Goal: Information Seeking & Learning: Learn about a topic

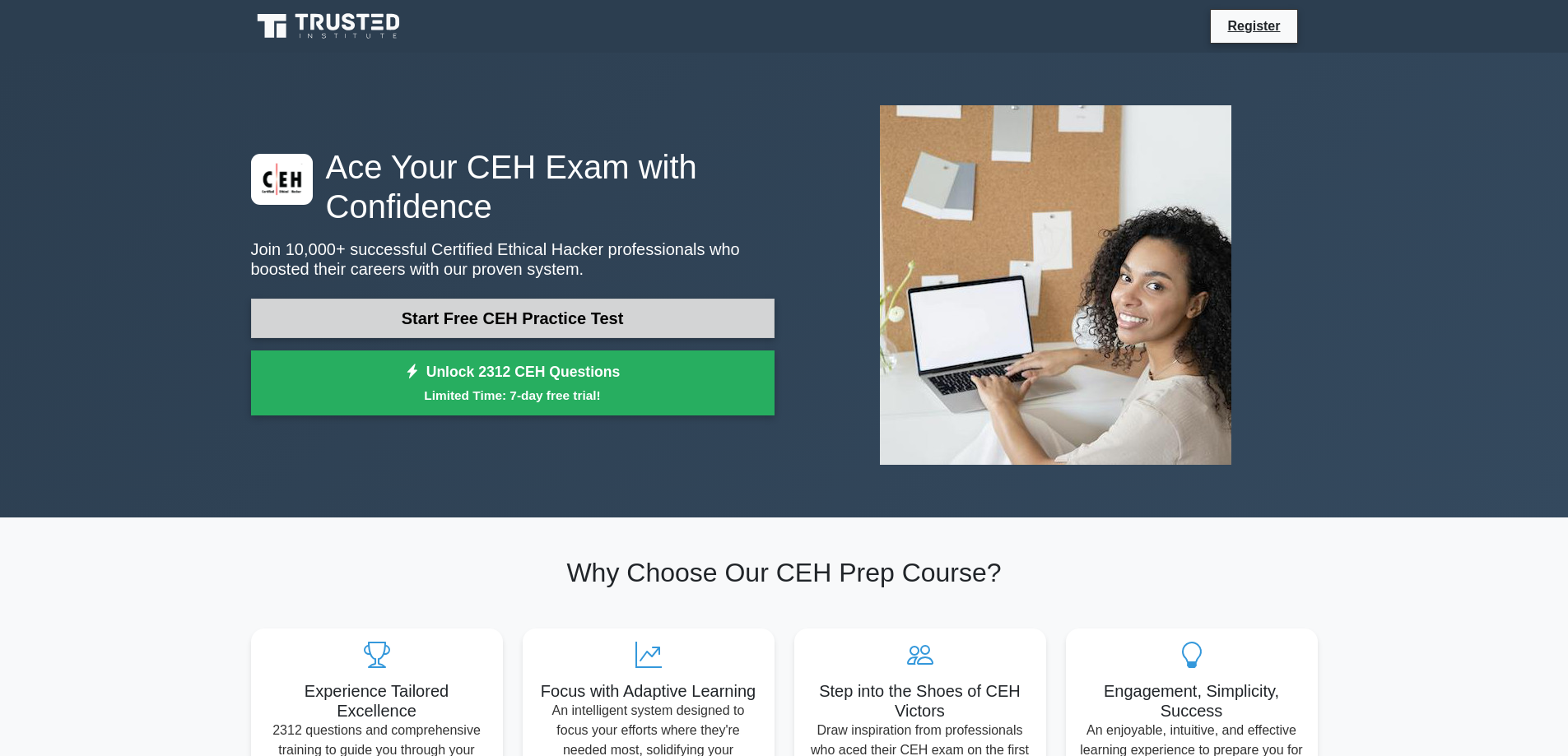
click at [532, 321] on link "Start Free CEH Practice Test" at bounding box center [513, 318] width 524 height 39
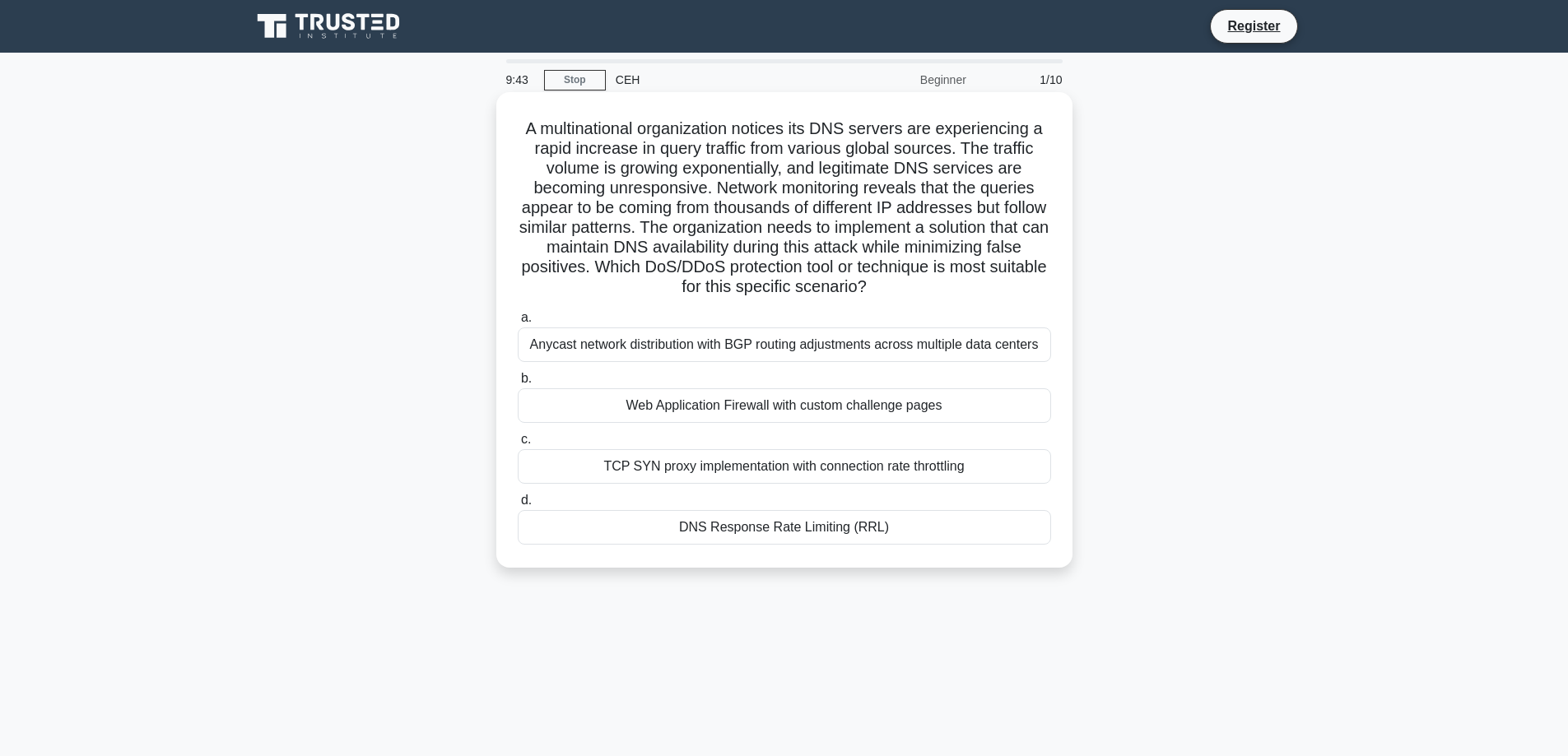
click at [734, 148] on h5 "A multinational organization notices its DNS servers are experiencing a rapid i…" at bounding box center [784, 208] width 536 height 180
click at [1012, 537] on div "DNS Response Rate Limiting (RRL)" at bounding box center [784, 527] width 534 height 35
click at [517, 506] on input "d. DNS Response Rate Limiting (RRL)" at bounding box center [517, 500] width 0 height 11
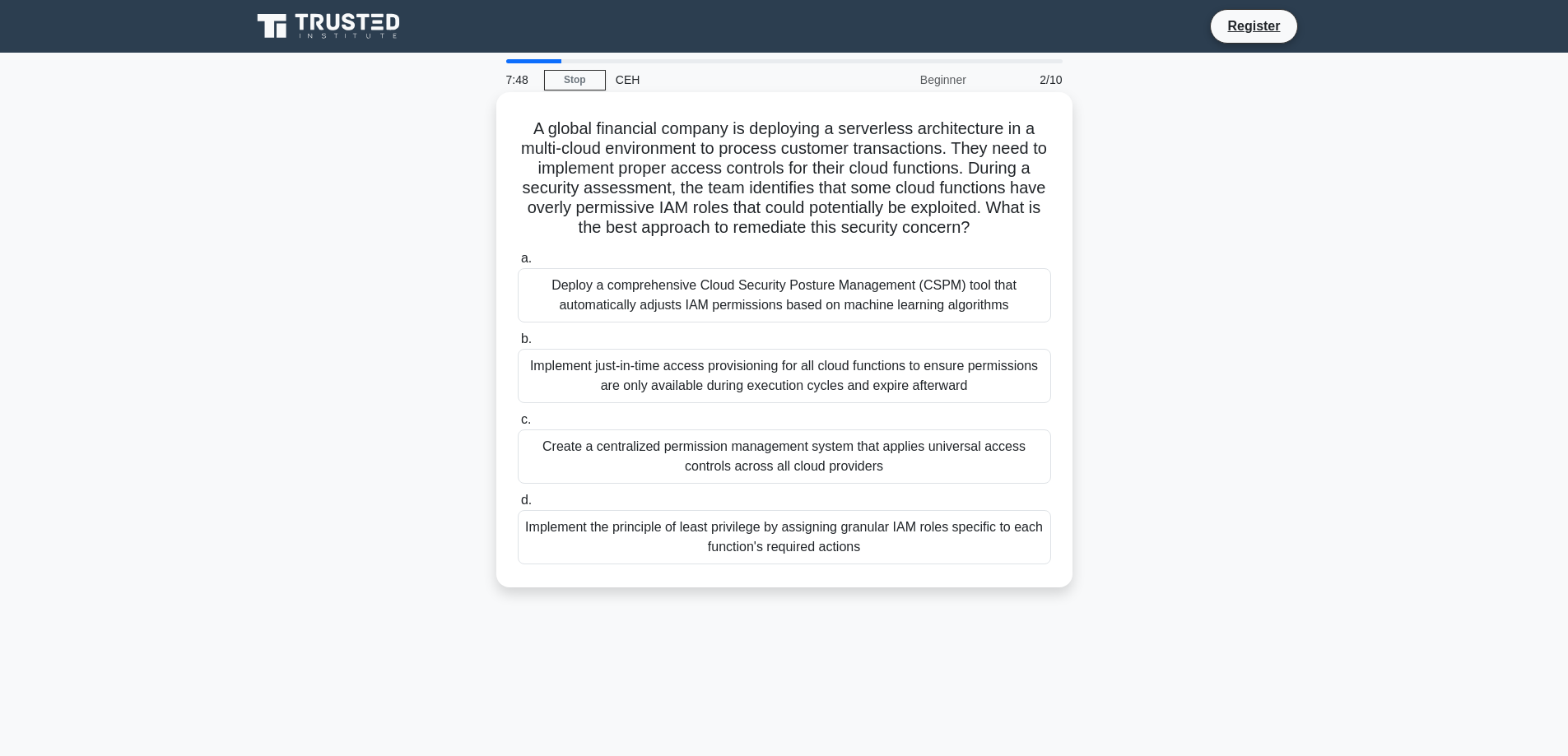
click at [1044, 559] on div "Implement the principle of least privilege by assigning granular IAM roles spec…" at bounding box center [784, 536] width 534 height 54
click at [517, 506] on input "d. Implement the principle of least privilege by assigning granular IAM roles s…" at bounding box center [517, 500] width 0 height 11
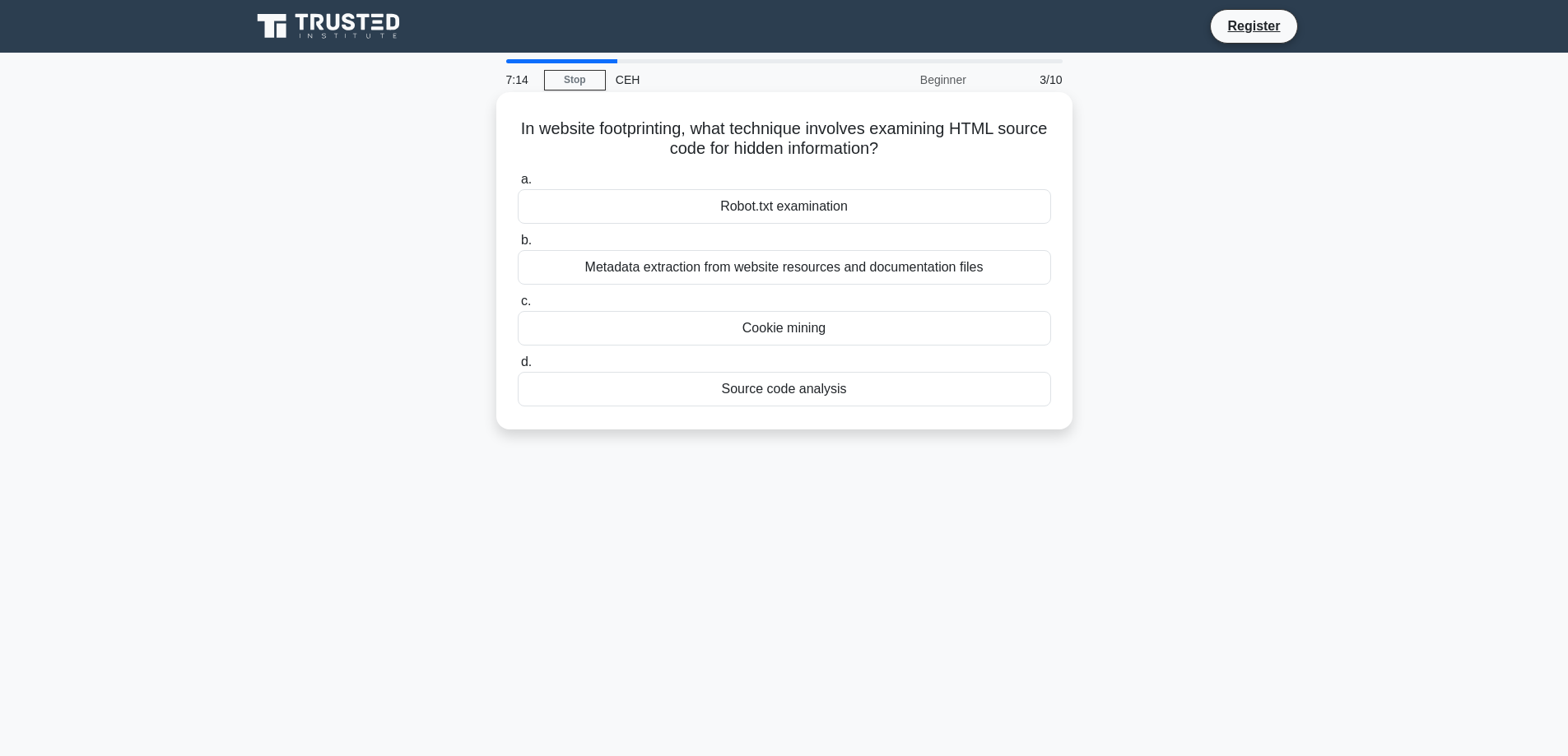
click at [933, 395] on div "Source code analysis" at bounding box center [784, 389] width 534 height 35
click at [517, 367] on input "d. Source code analysis" at bounding box center [517, 362] width 0 height 11
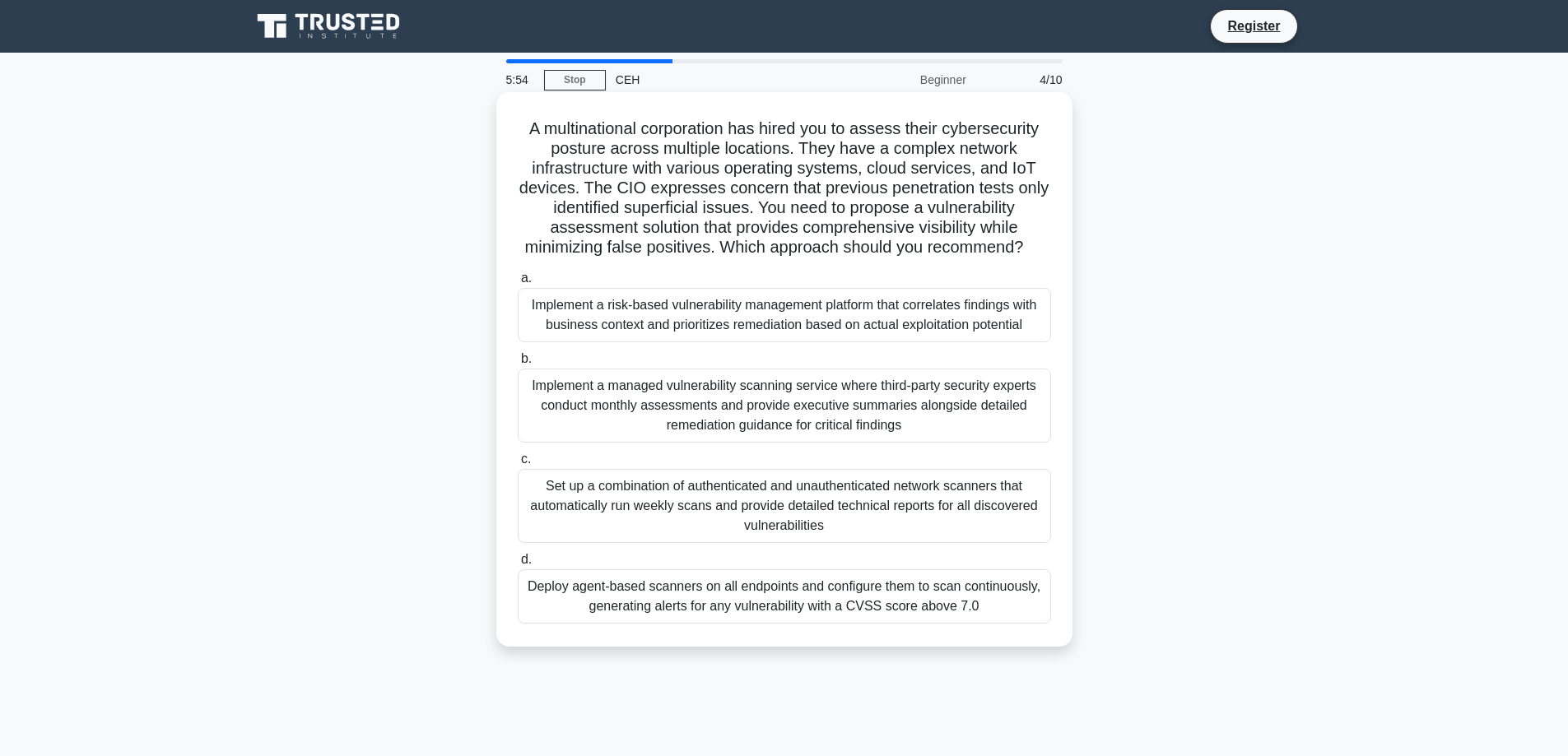
click at [1001, 517] on div "Set up a combination of authenticated and unauthenticated network scanners that…" at bounding box center [784, 506] width 534 height 74
click at [517, 465] on input "c. Set up a combination of authenticated and unauthenticated network scanners t…" at bounding box center [517, 459] width 0 height 11
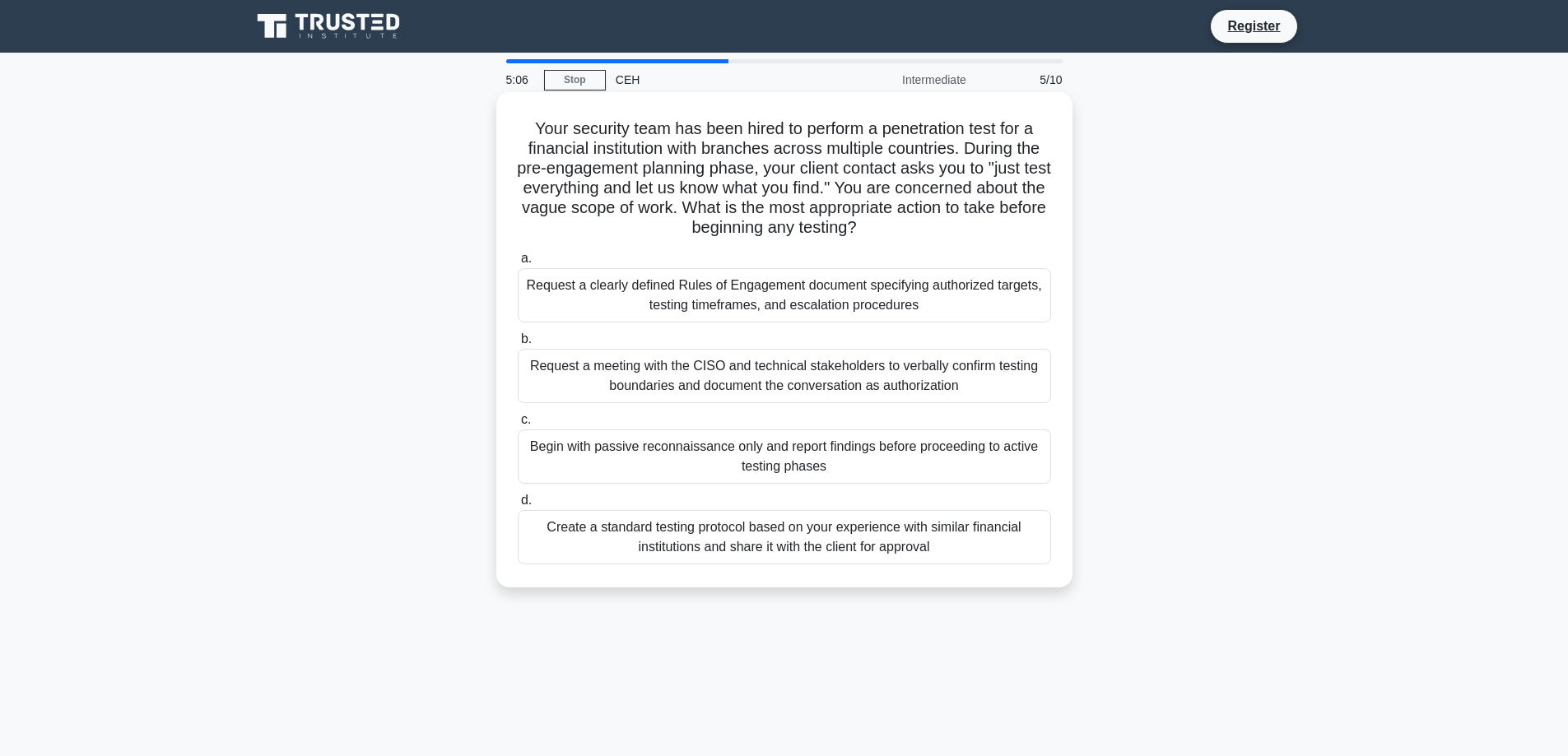
click at [872, 290] on div "Request a clearly defined Rules of Engagement document specifying authorized ta…" at bounding box center [784, 295] width 534 height 54
click at [517, 264] on input "a. Request a clearly defined Rules of Engagement document specifying authorized…" at bounding box center [517, 258] width 0 height 11
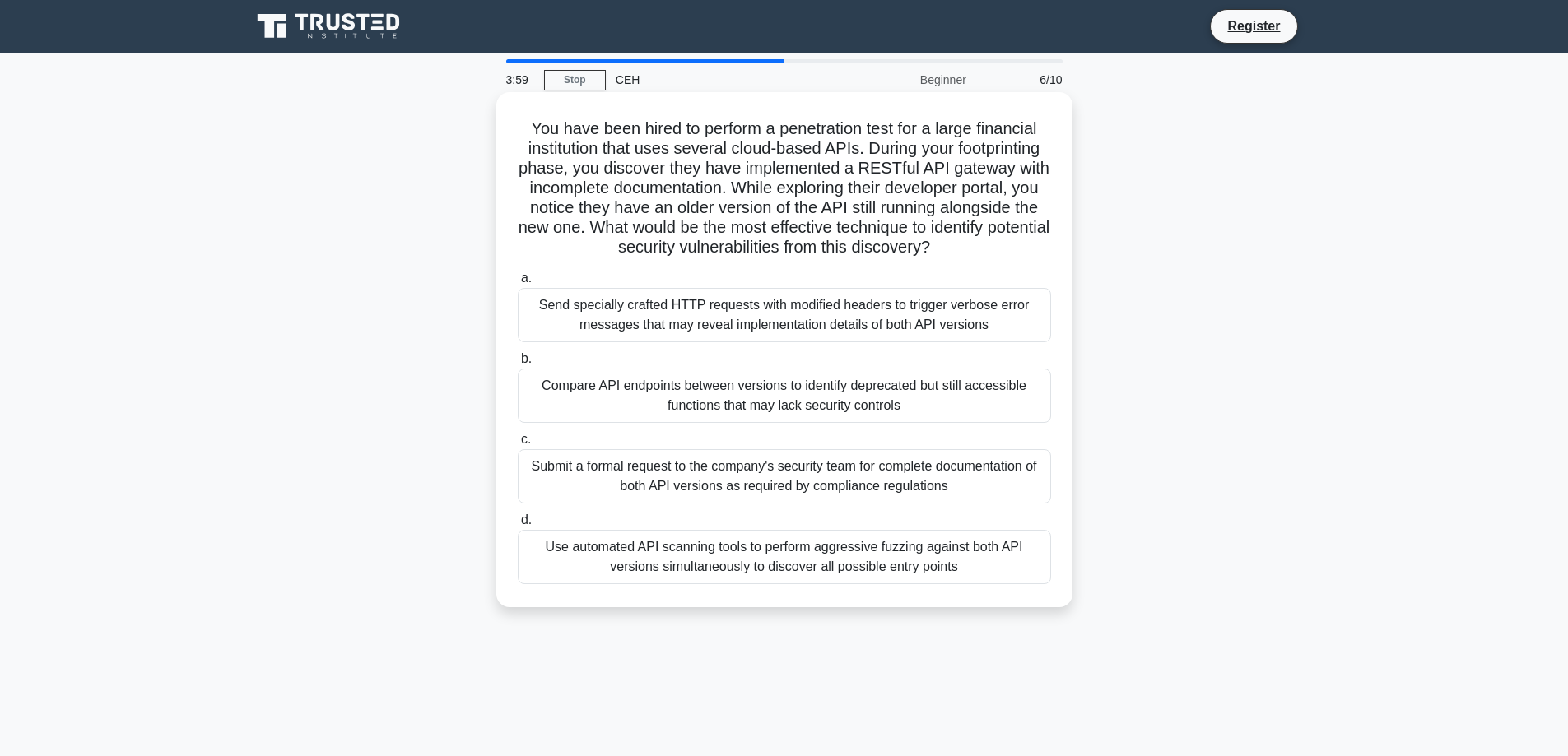
click at [995, 574] on div "Use automated API scanning tools to perform aggressive fuzzing against both API…" at bounding box center [784, 556] width 534 height 54
click at [517, 525] on input "d. Use automated API scanning tools to perform aggressive fuzzing against both …" at bounding box center [517, 520] width 0 height 11
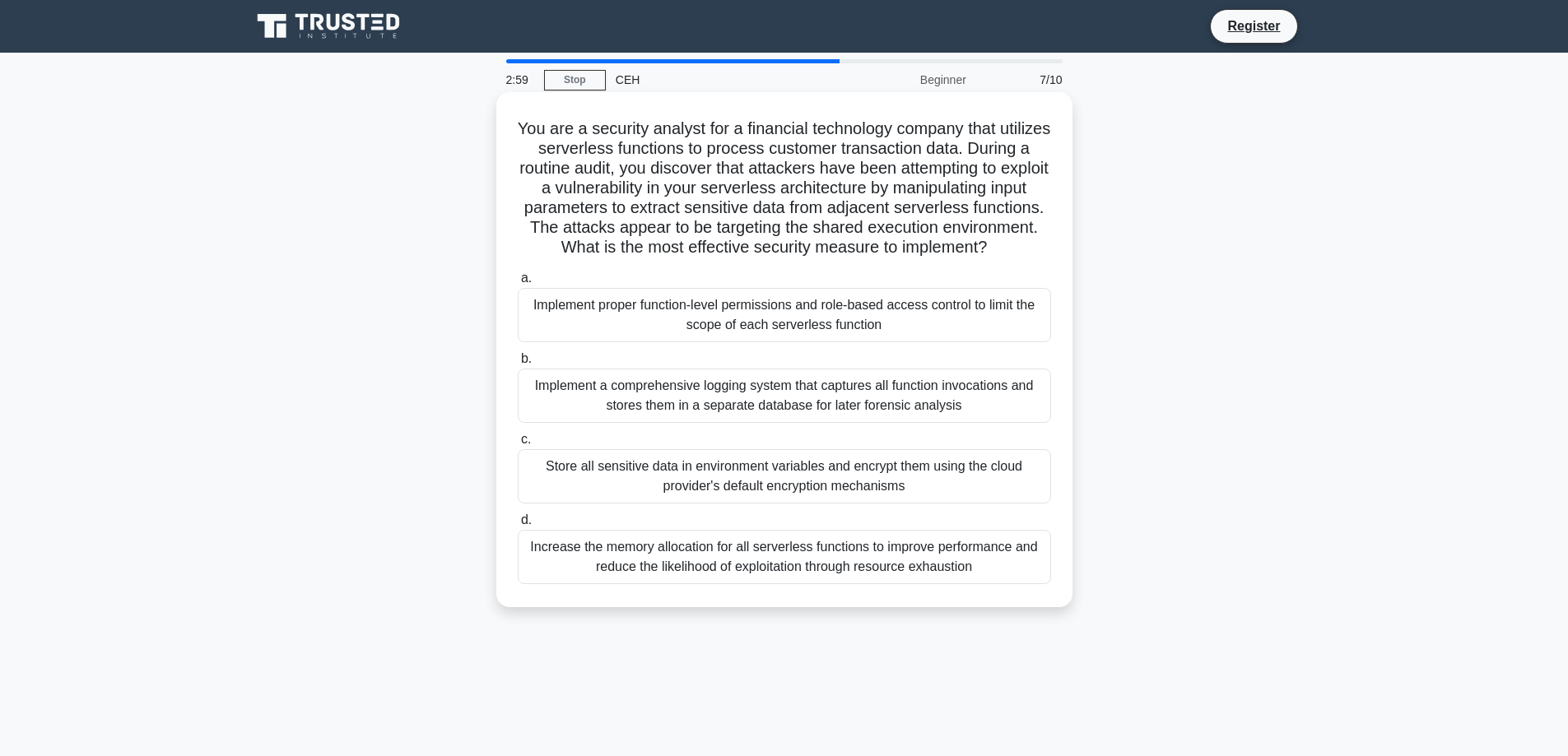
click at [1021, 341] on div "Implement proper function-level permissions and role-based access control to li…" at bounding box center [784, 314] width 534 height 54
click at [517, 284] on input "a. Implement proper function-level permissions and role-based access control to…" at bounding box center [517, 279] width 0 height 11
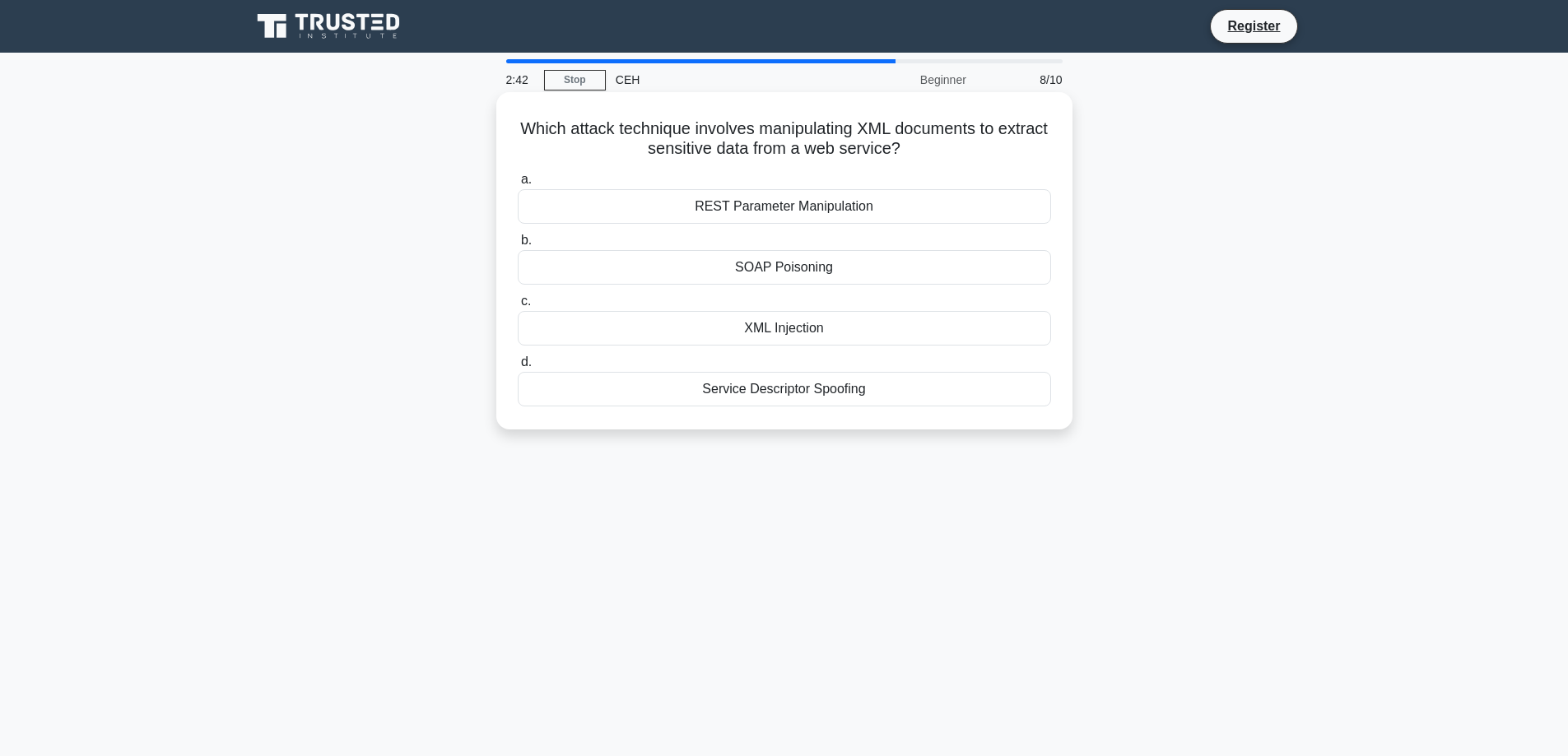
click at [867, 338] on div "XML Injection" at bounding box center [784, 328] width 534 height 35
click at [517, 307] on input "c. XML Injection" at bounding box center [517, 301] width 0 height 11
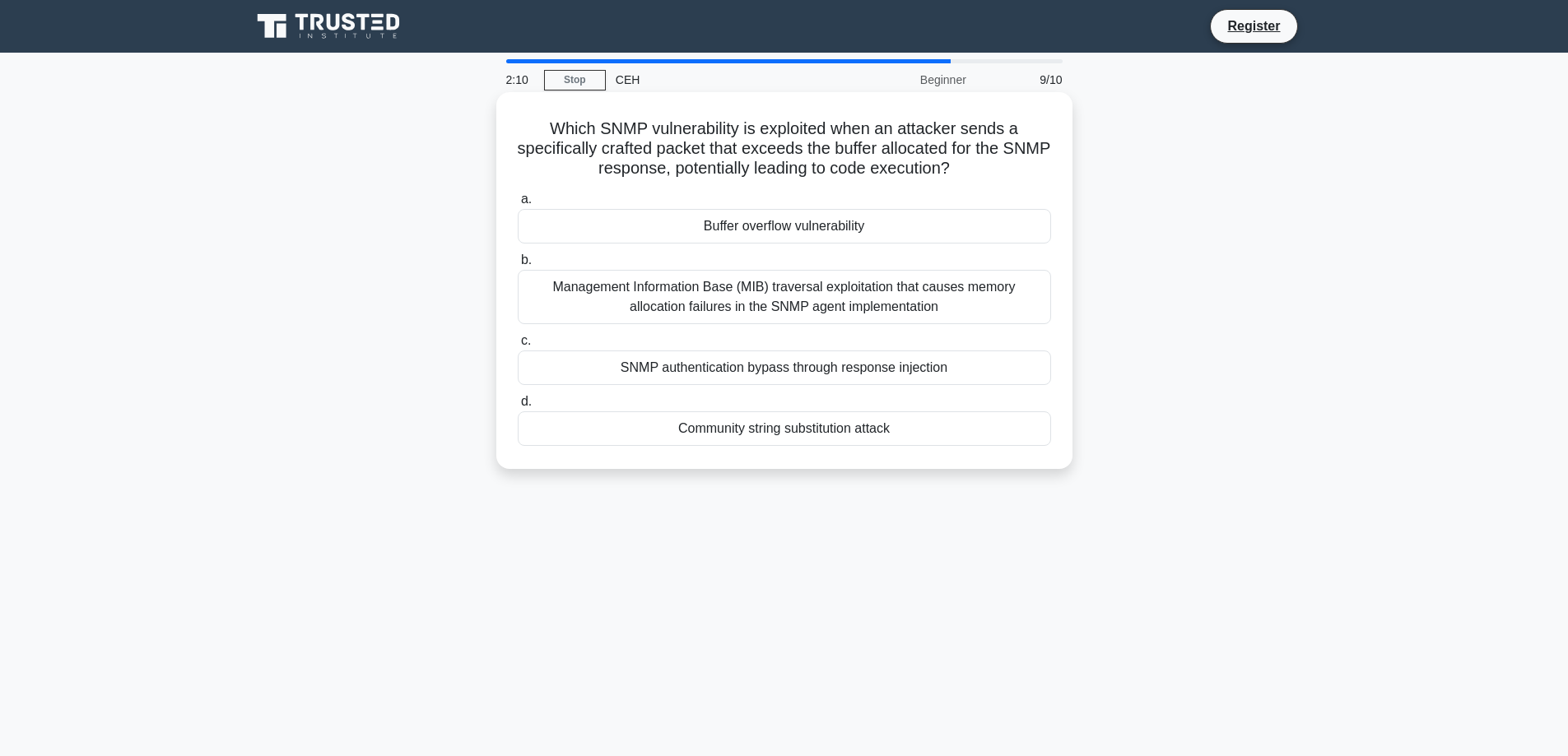
click at [587, 373] on div "SNMP authentication bypass through response injection" at bounding box center [784, 367] width 534 height 35
click at [517, 346] on input "c. SNMP authentication bypass through response injection" at bounding box center [517, 341] width 0 height 11
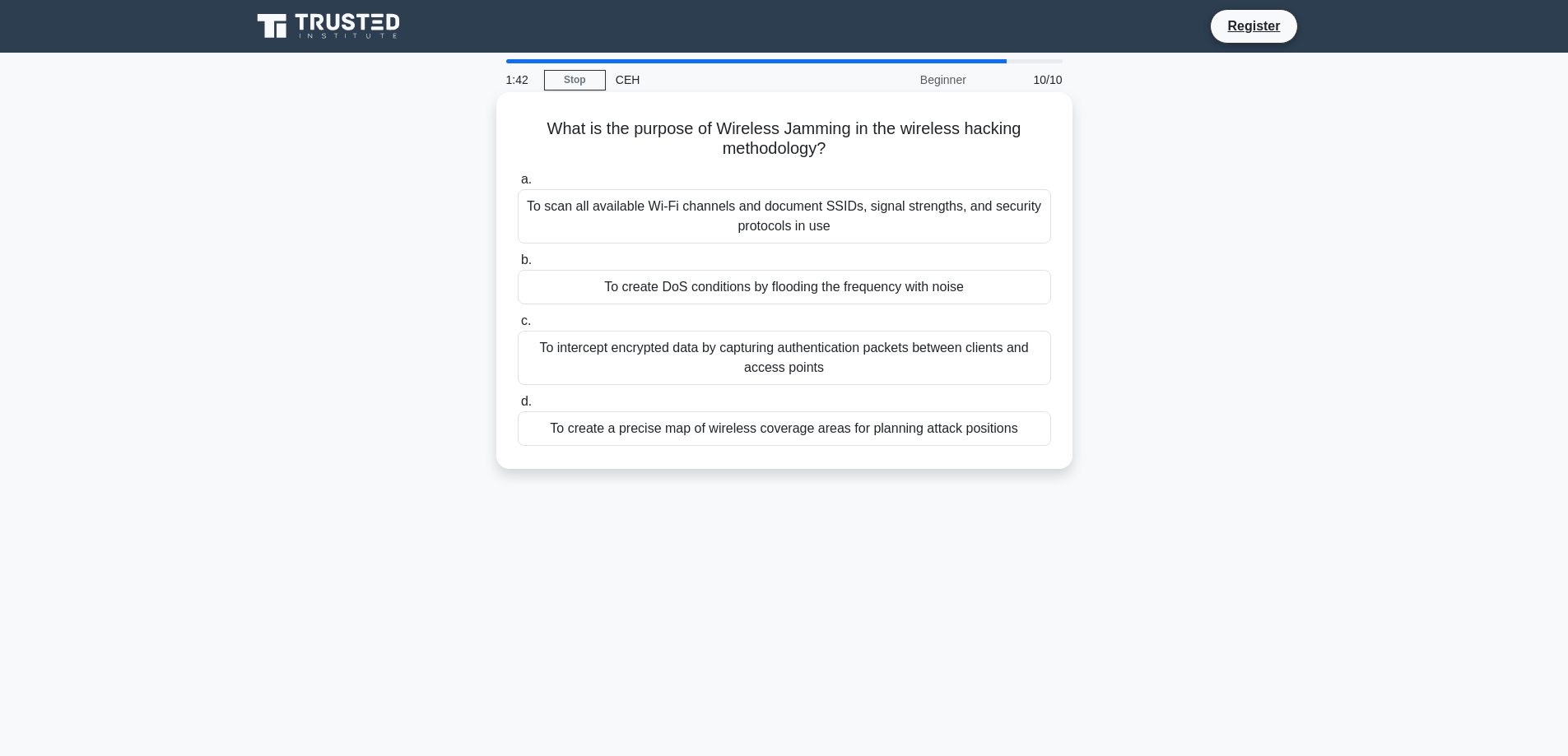
click at [942, 222] on div "To scan all available Wi-Fi channels and document SSIDs, signal strengths, and …" at bounding box center [784, 215] width 534 height 54
click at [517, 185] on input "a. To scan all available Wi-Fi channels and document SSIDs, signal strengths, a…" at bounding box center [517, 180] width 0 height 11
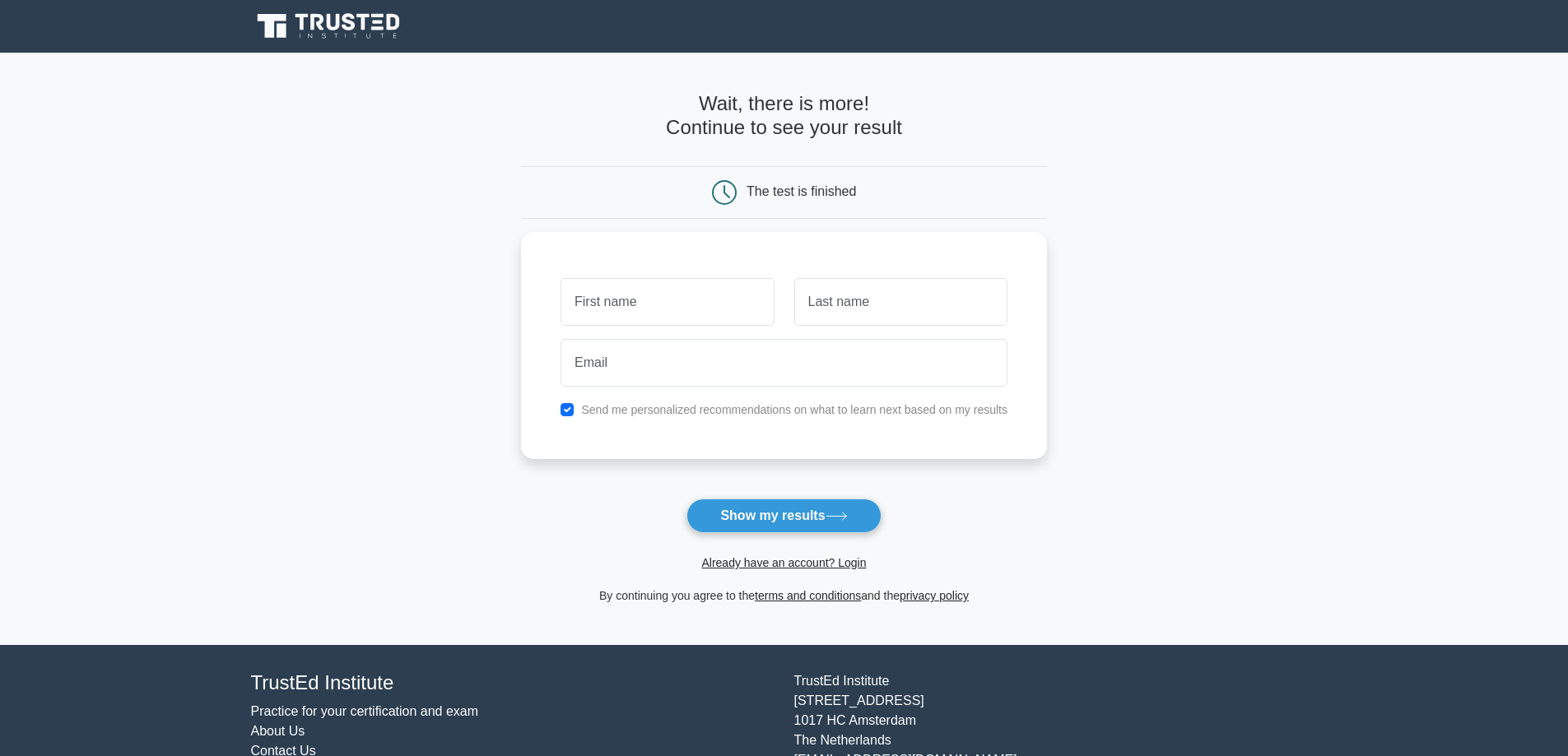
click at [1166, 297] on main "Wait, there is more! Continue to see your result The test is finished and the" at bounding box center [784, 348] width 1568 height 592
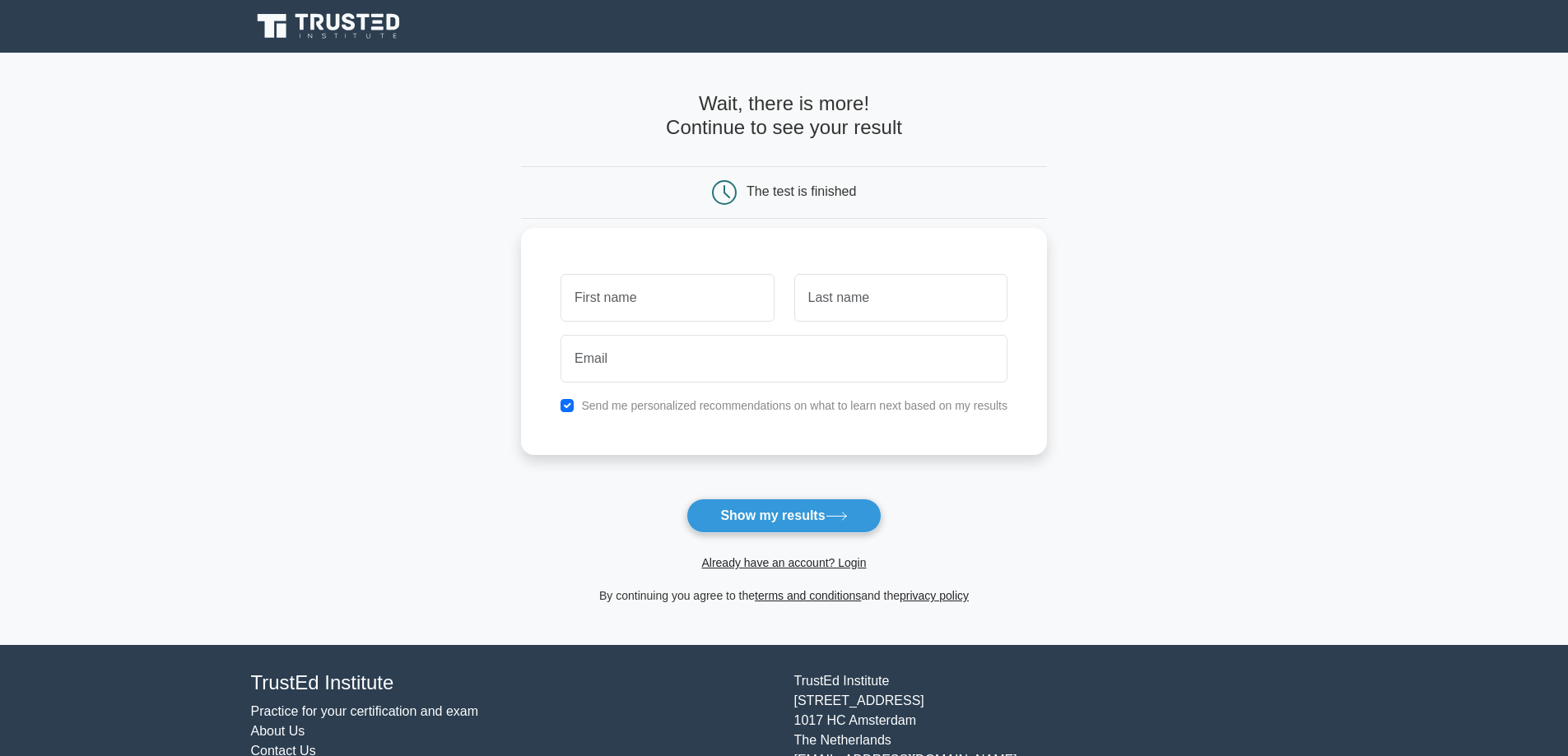
click at [1043, 284] on div "Send me personalized recommendations on what to learn next based on my results" at bounding box center [783, 342] width 525 height 227
